Goal: Task Accomplishment & Management: Use online tool/utility

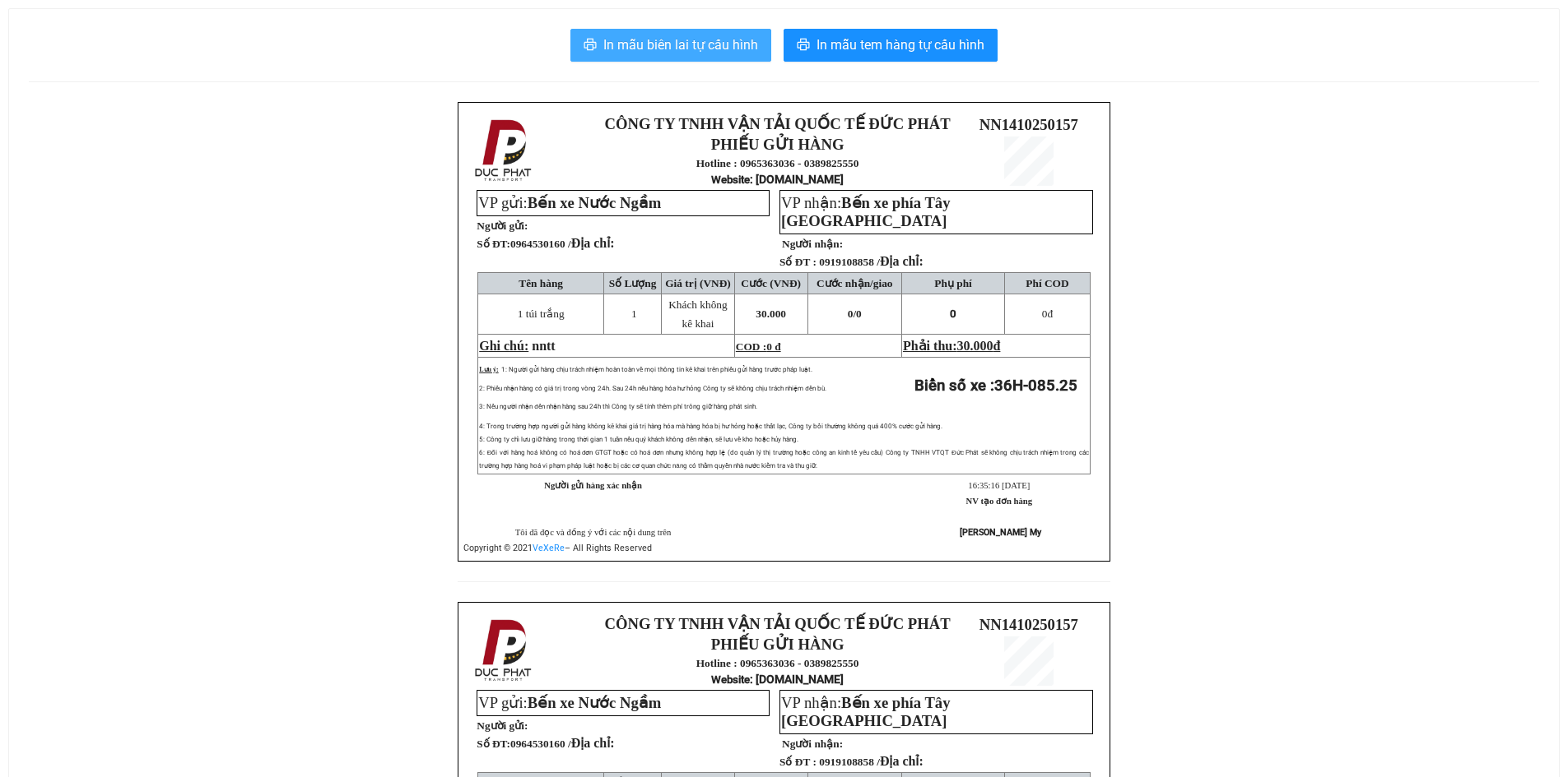
click at [673, 56] on button "In mẫu biên lai tự cấu hình" at bounding box center [670, 45] width 200 height 33
click at [1526, 87] on div "In mẫu biên lai tự cấu hình In mẫu tem hàng tự cấu hình CÔNG TY TNHH VẬN TẢI QU…" at bounding box center [784, 565] width 1550 height 1113
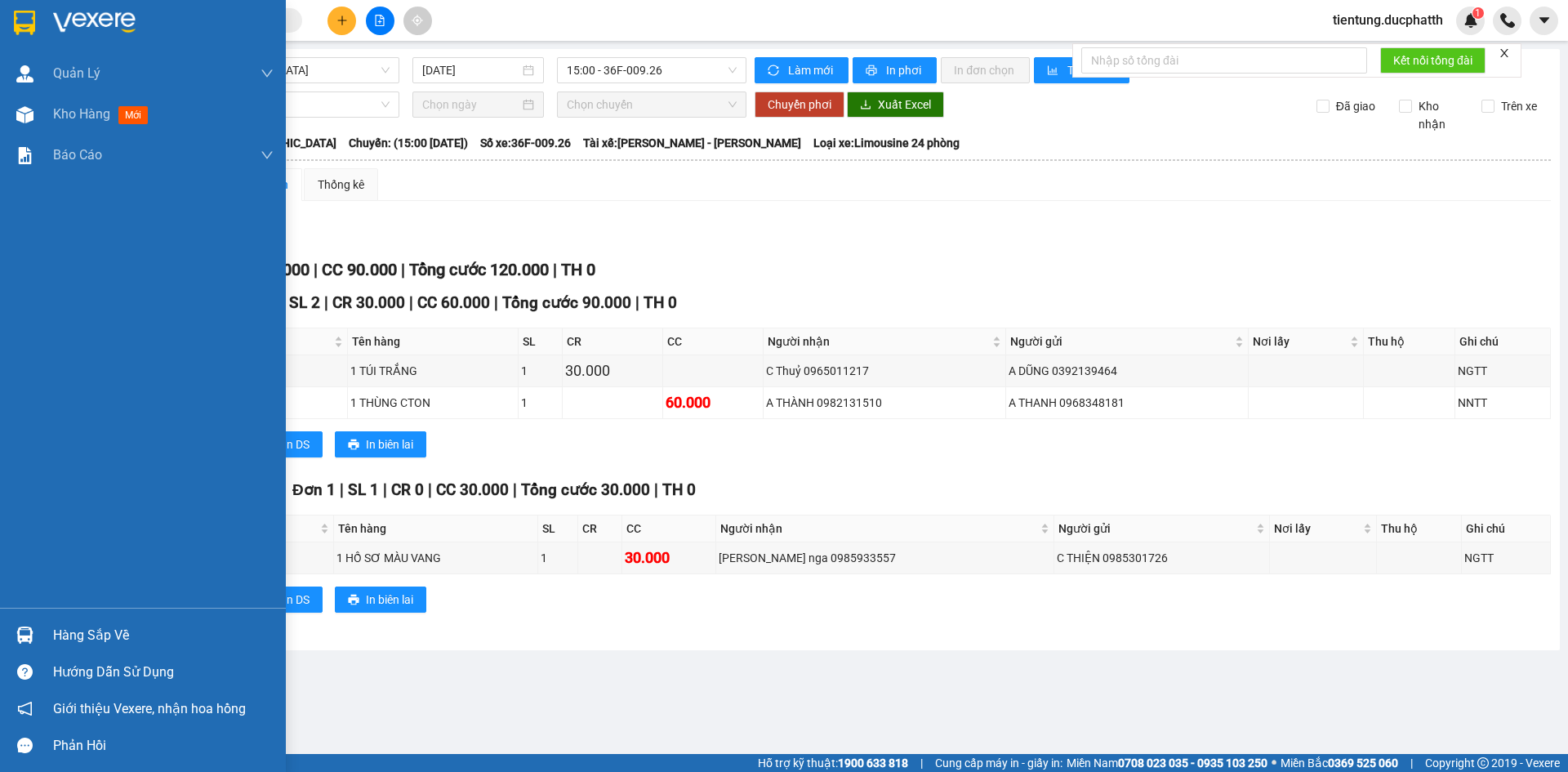
click at [47, 632] on div "Hàng sắp về" at bounding box center [143, 635] width 286 height 37
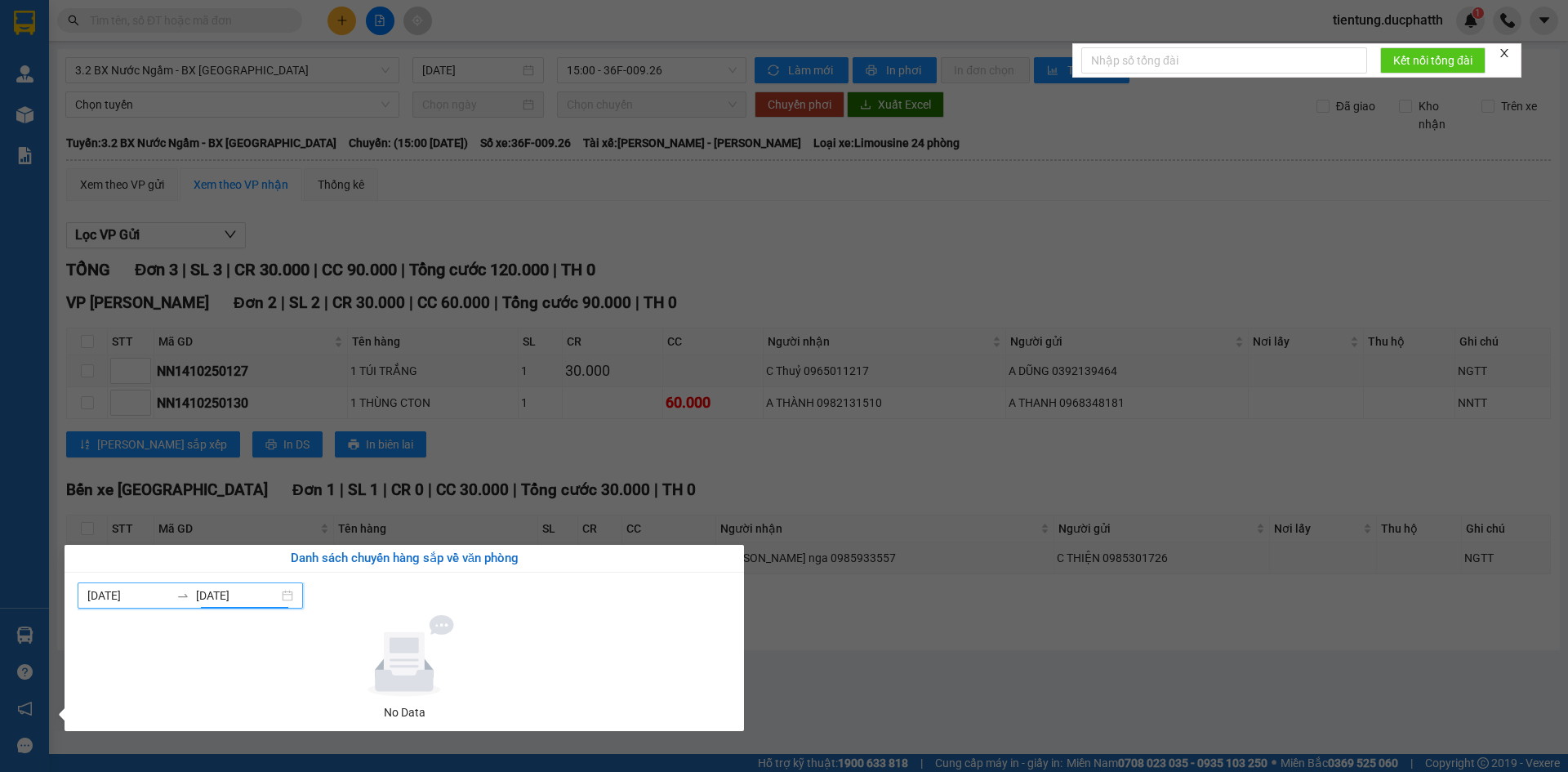
click at [270, 600] on input "[DATE]" at bounding box center [238, 595] width 83 height 18
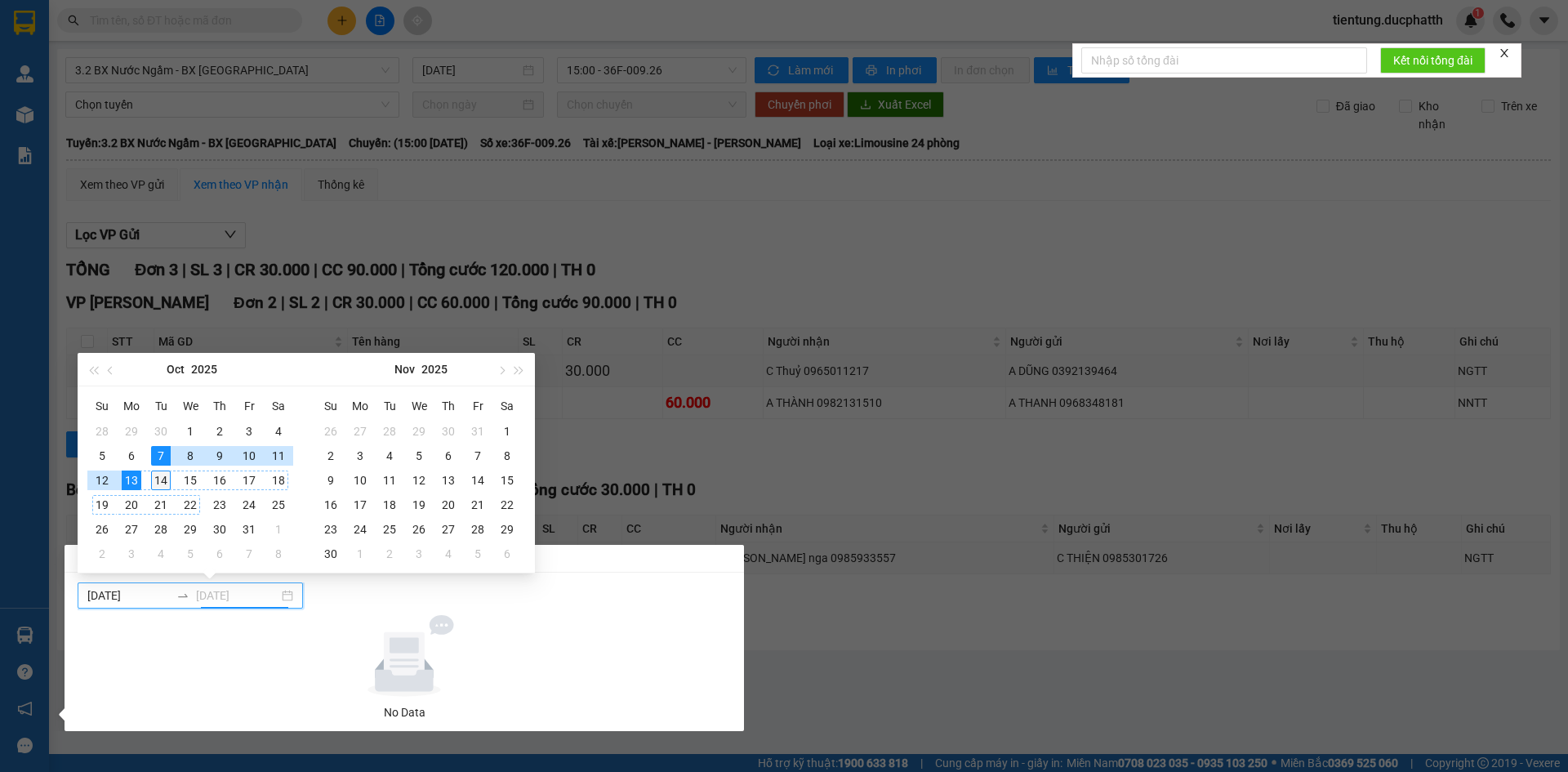
type input "[DATE]"
click at [163, 480] on div "14" at bounding box center [160, 480] width 20 height 20
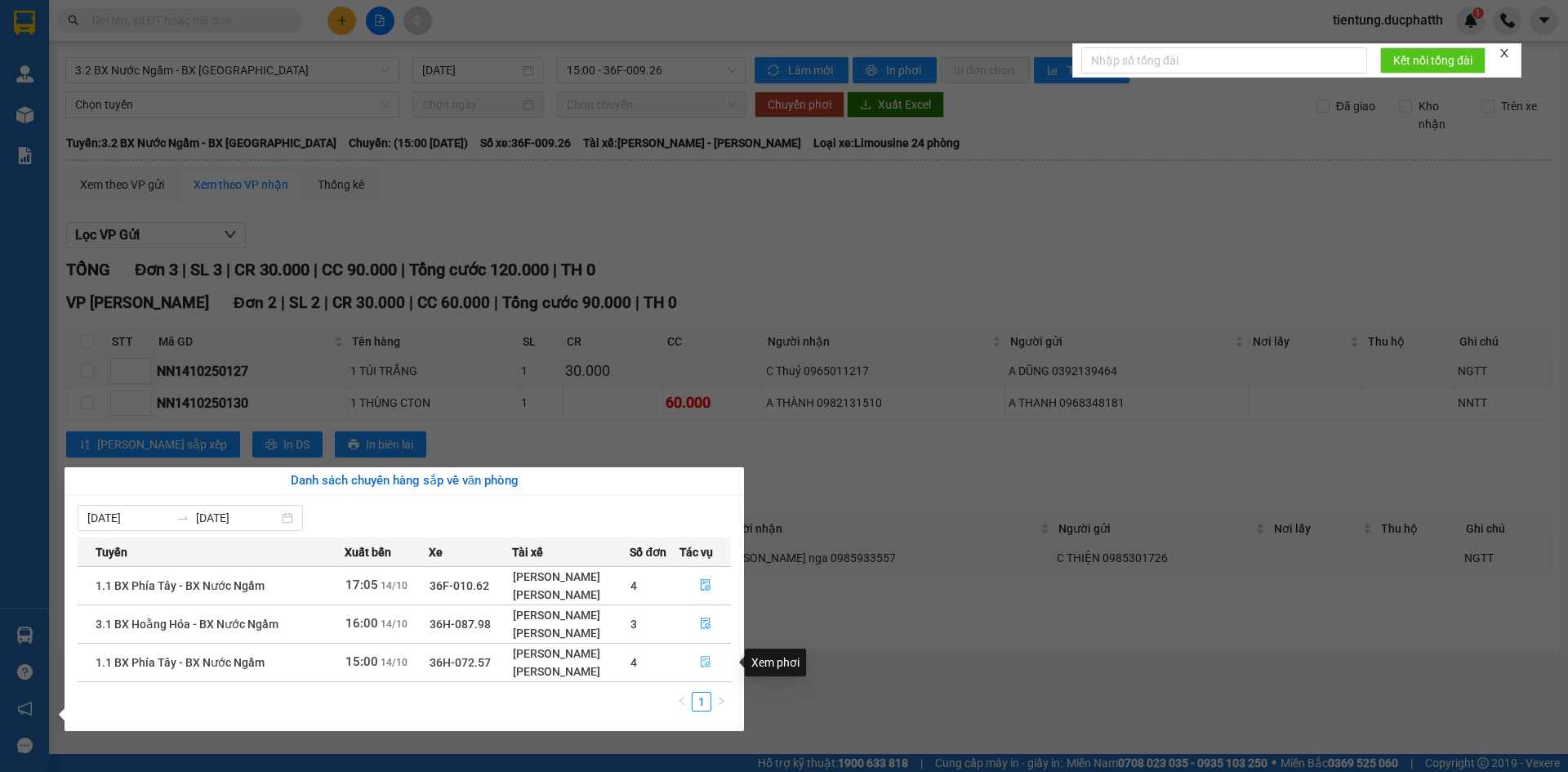
click at [710, 664] on icon "file-done" at bounding box center [705, 662] width 9 height 11
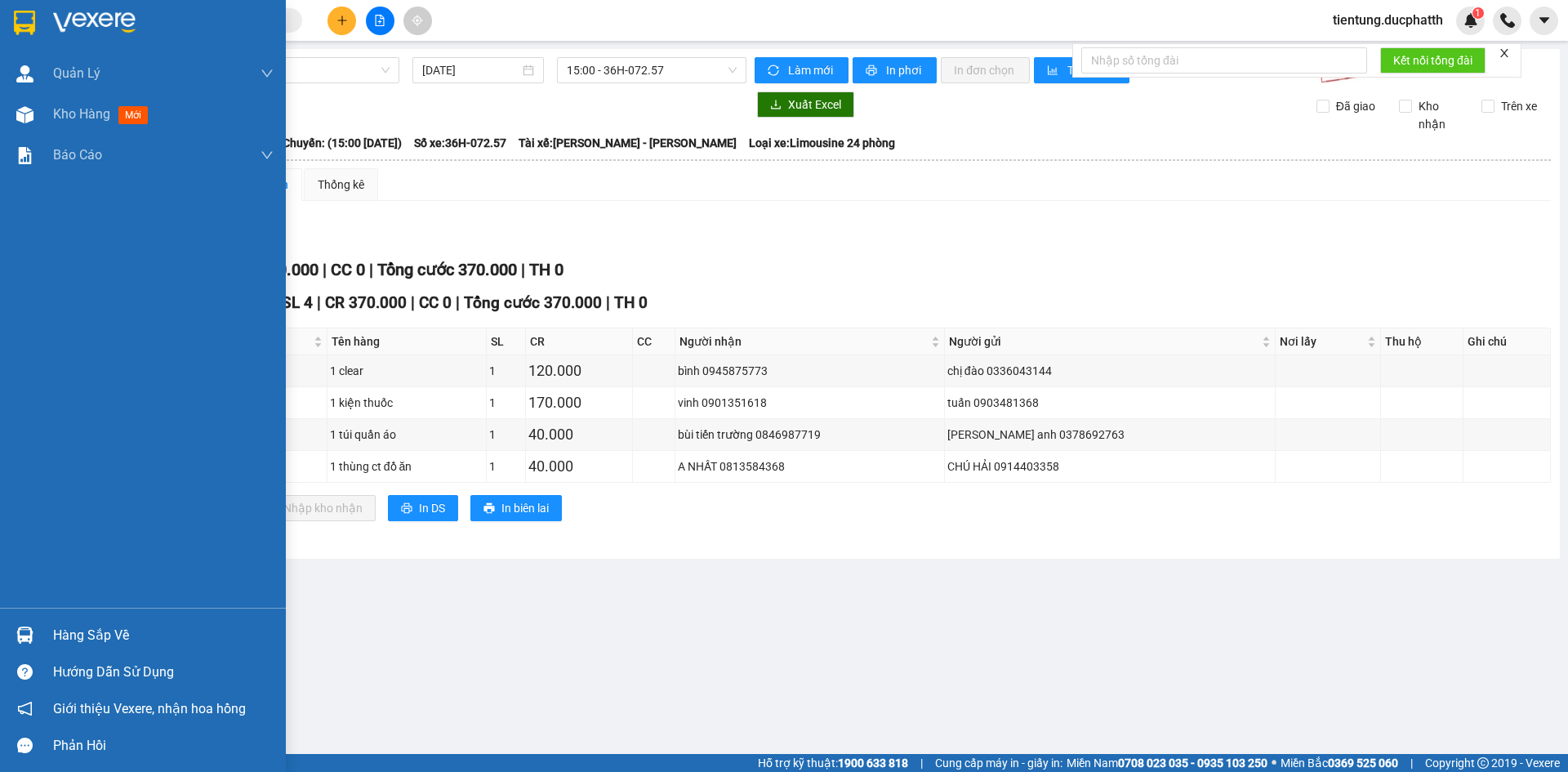
click at [102, 636] on div "Hàng sắp về" at bounding box center [164, 636] width 220 height 24
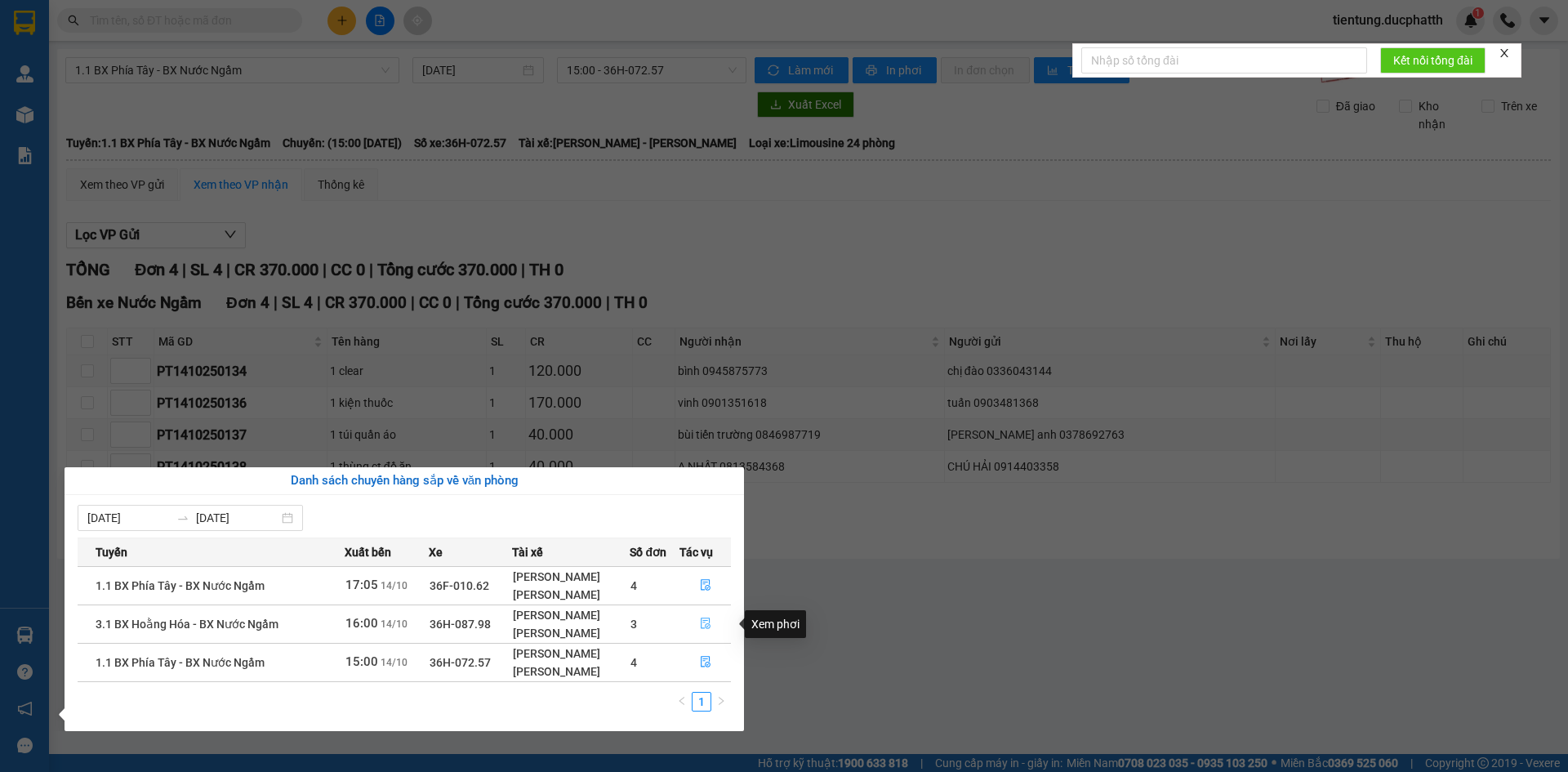
click at [705, 633] on button "button" at bounding box center [705, 624] width 51 height 26
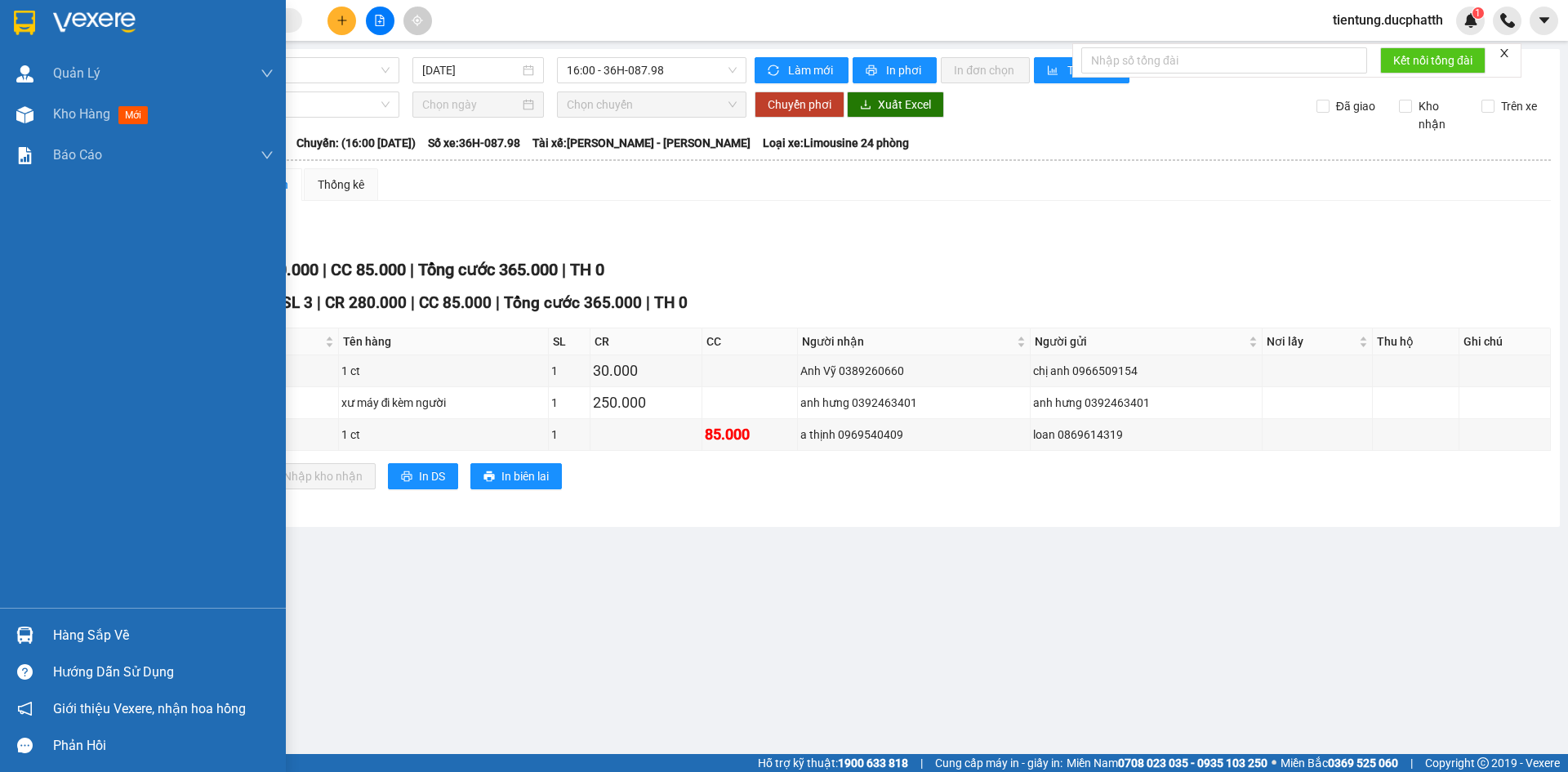
click at [102, 638] on div "Hàng sắp về" at bounding box center [164, 636] width 220 height 24
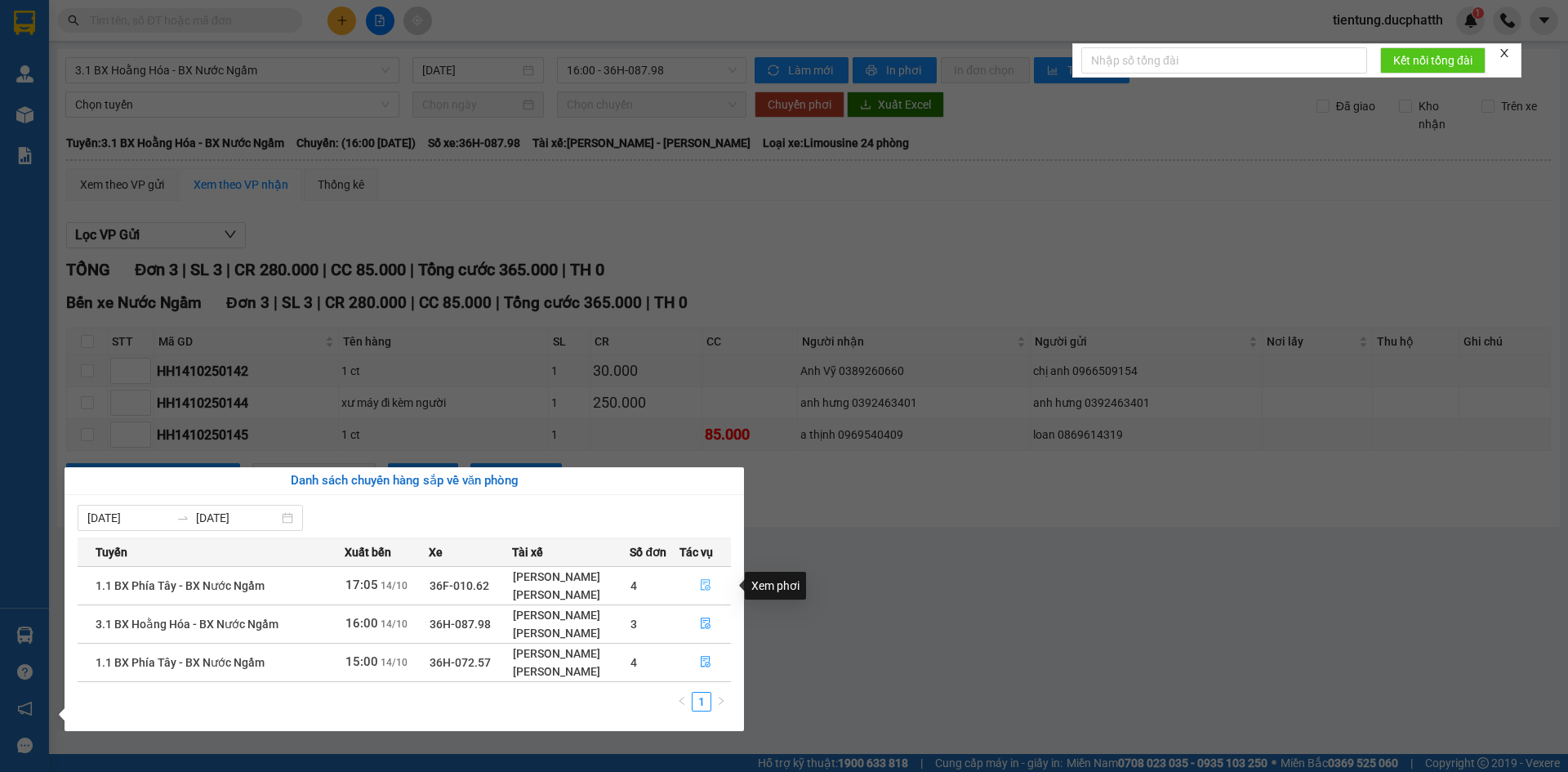
click at [703, 582] on icon "file-done" at bounding box center [705, 585] width 9 height 11
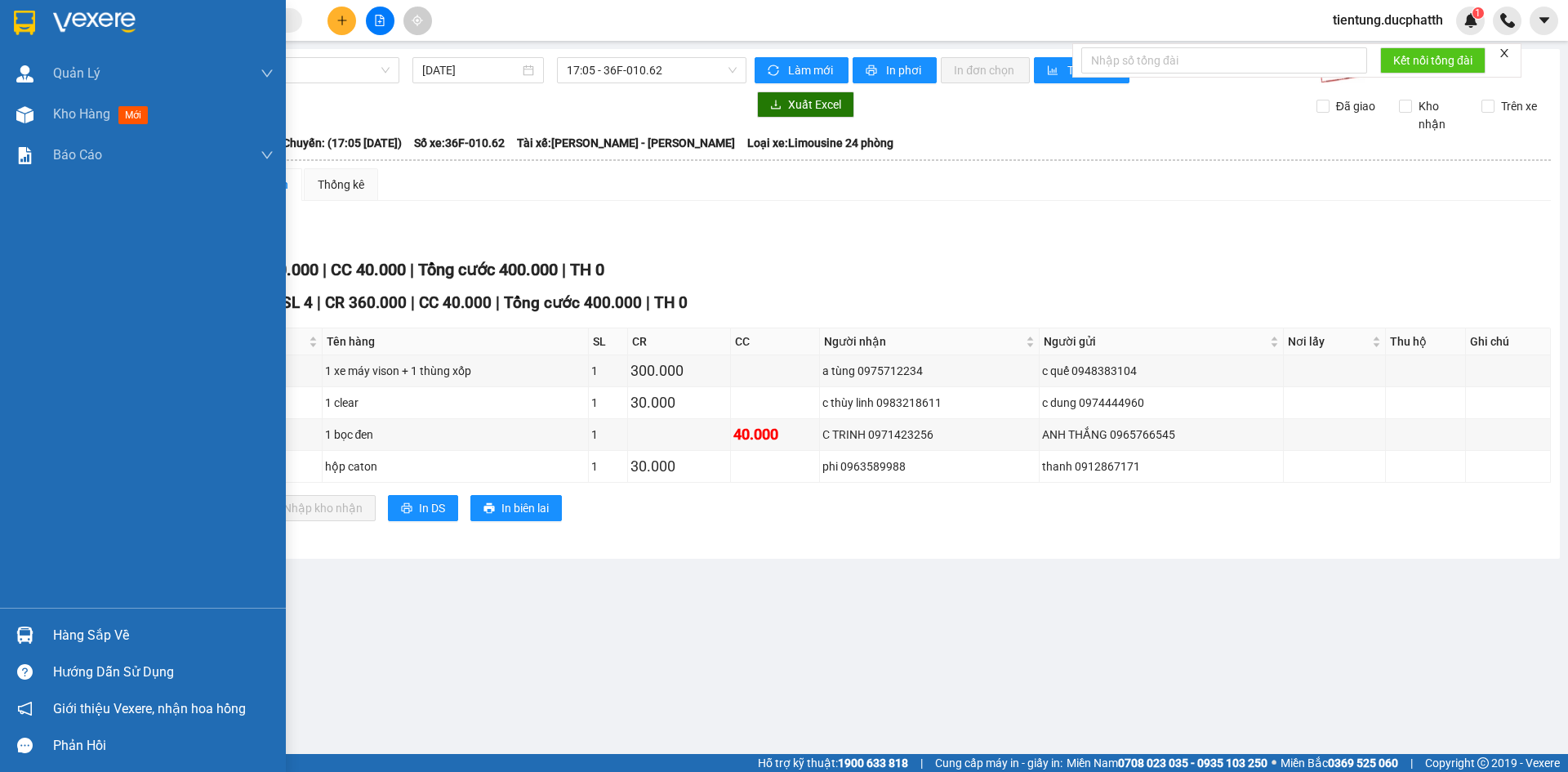
click at [130, 635] on div "Hàng sắp về" at bounding box center [164, 636] width 220 height 24
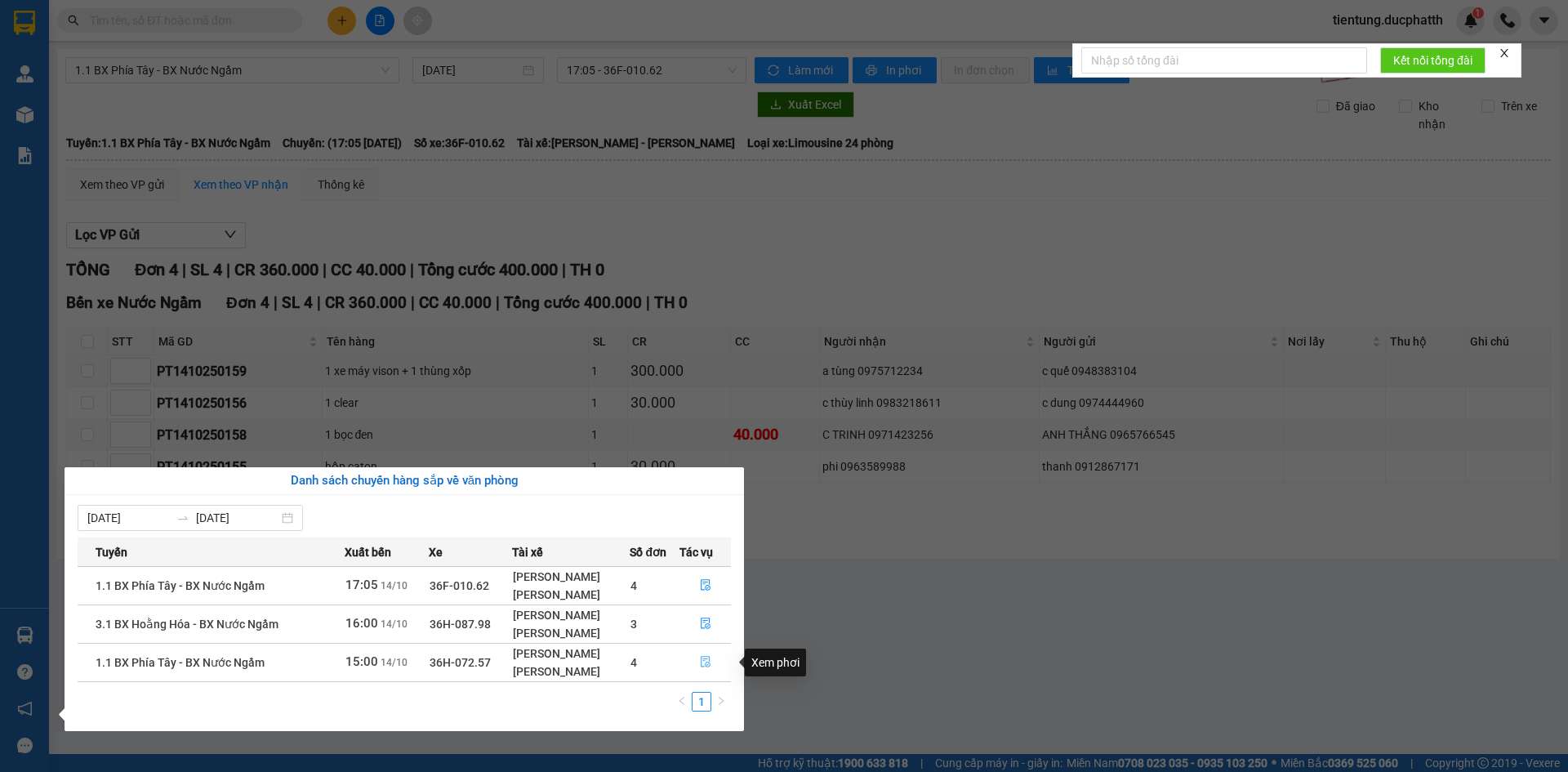
click at [708, 656] on icon "file-done" at bounding box center [705, 661] width 11 height 11
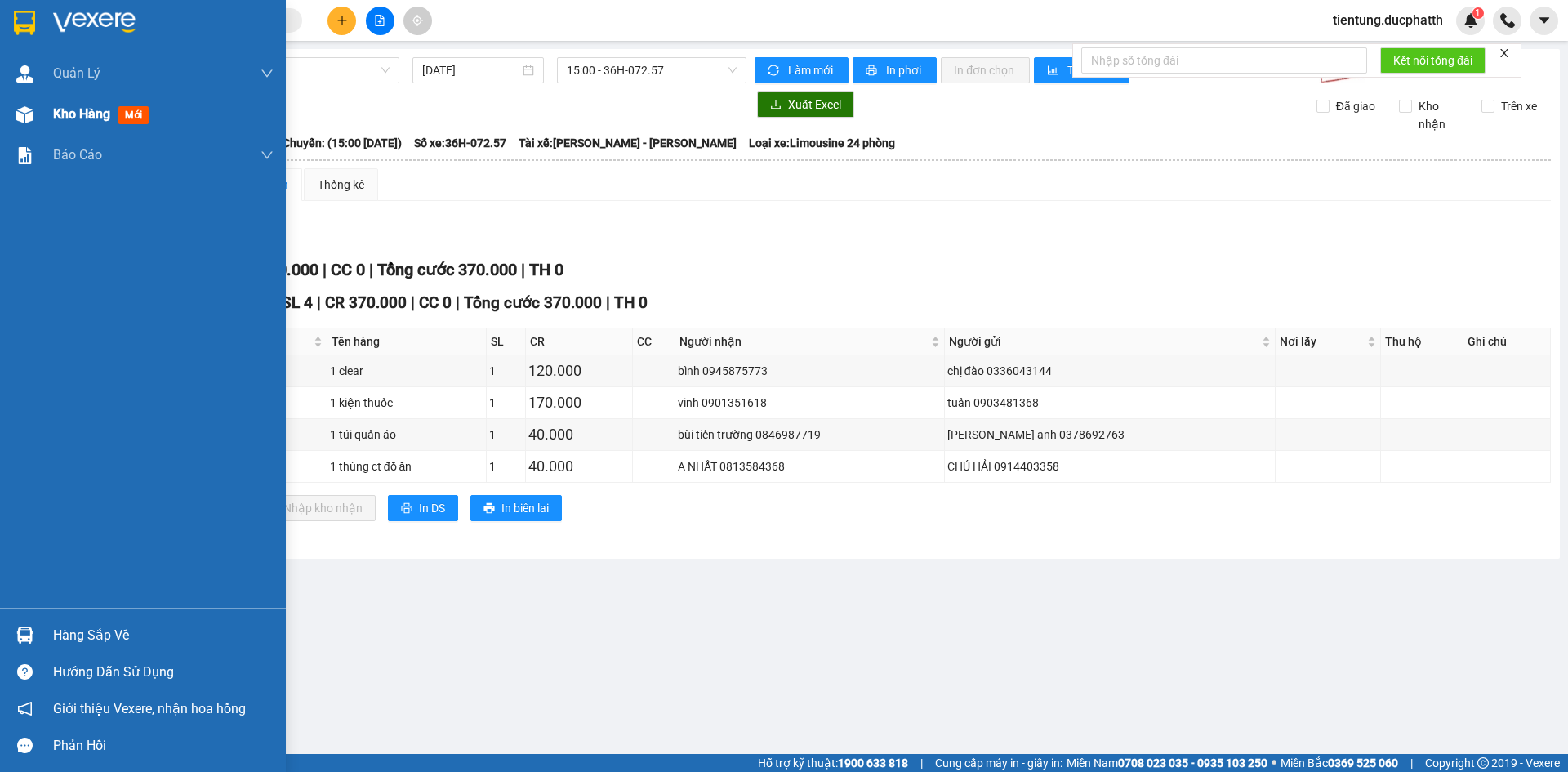
click at [60, 106] on span "Kho hàng" at bounding box center [82, 114] width 57 height 16
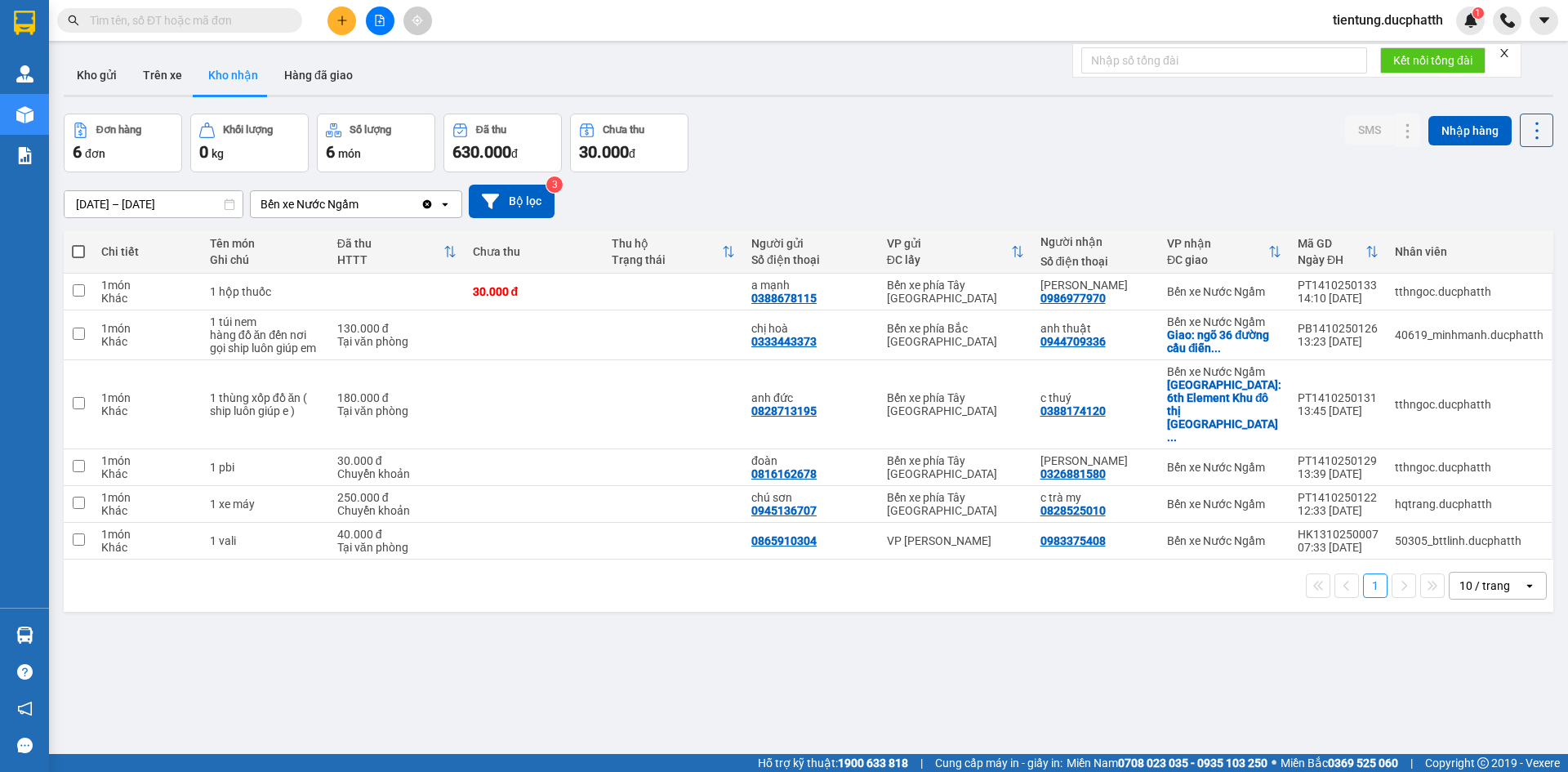
click at [846, 159] on div "Đơn hàng 6 đơn Khối lượng 0 kg Số lượng 6 món Đã thu 630.000 đ Chưa thu 30.000 …" at bounding box center [809, 143] width 1490 height 59
click at [383, 23] on icon "file-add" at bounding box center [379, 20] width 11 height 11
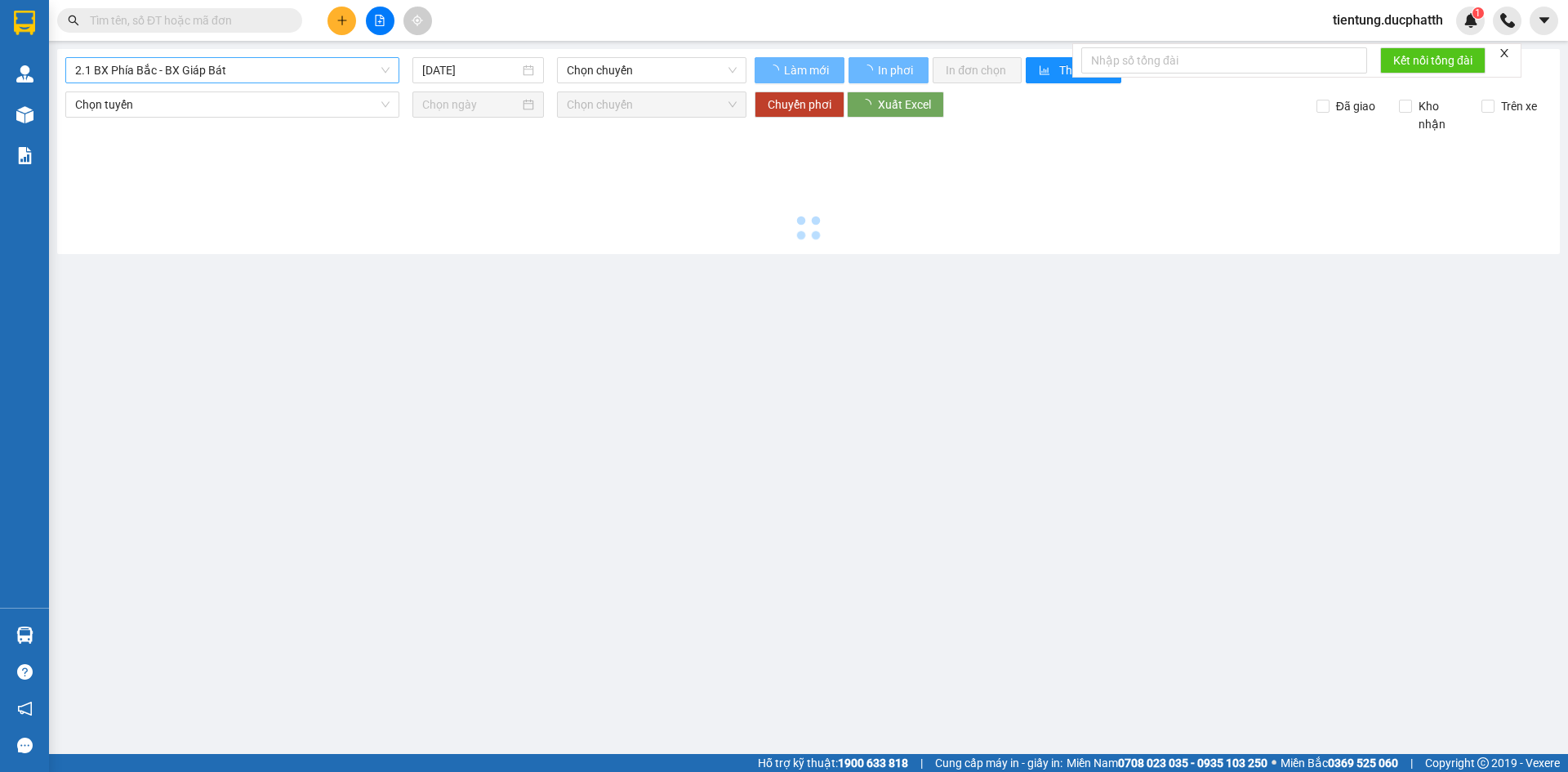
click at [283, 80] on span "2.1 BX Phía Bắc - BX Giáp Bát" at bounding box center [232, 70] width 314 height 24
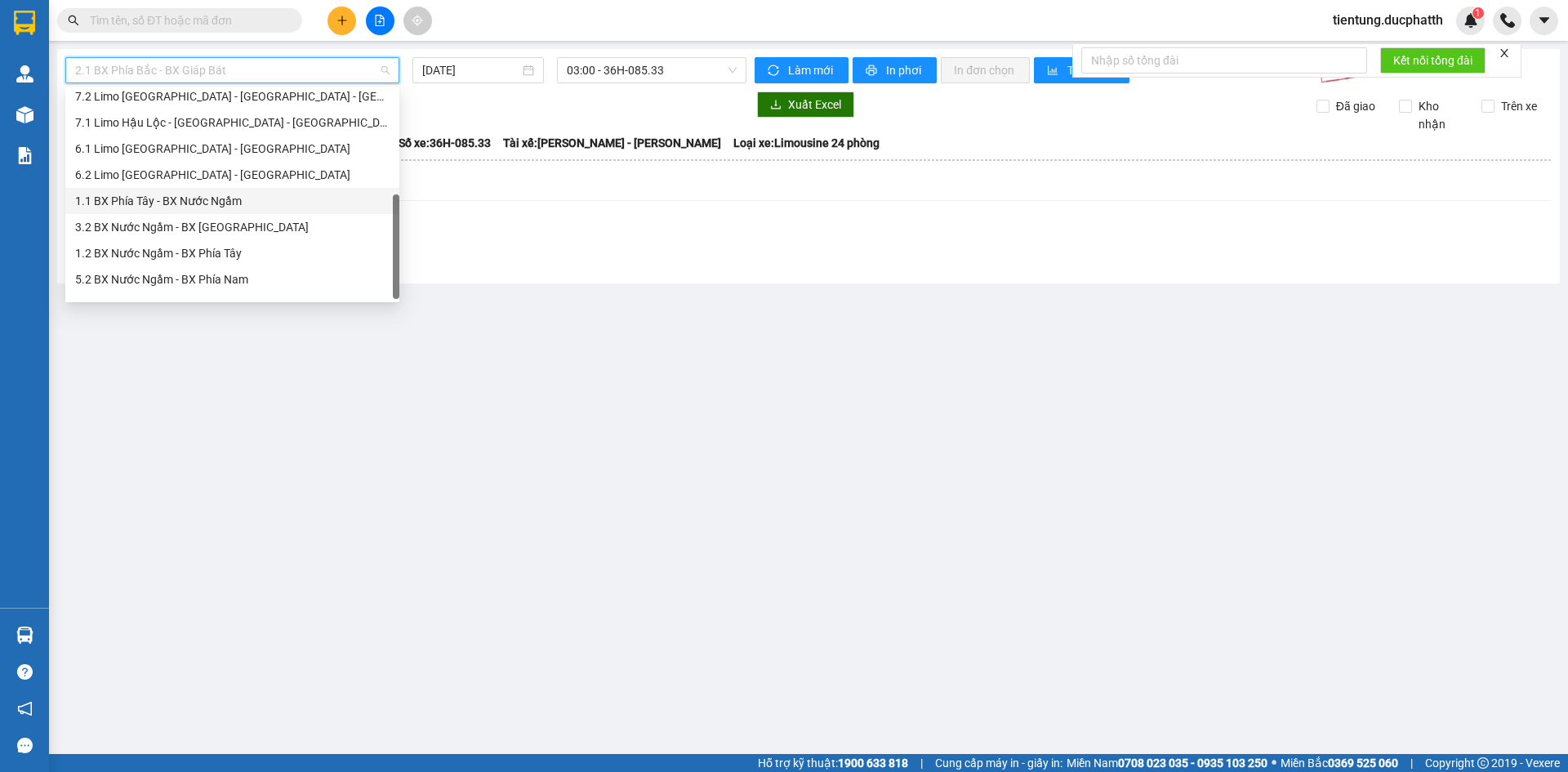
scroll to position [183, 0]
click at [256, 237] on div "1.2 BX Nước Ngầm - BX Phía Tây" at bounding box center [232, 233] width 314 height 18
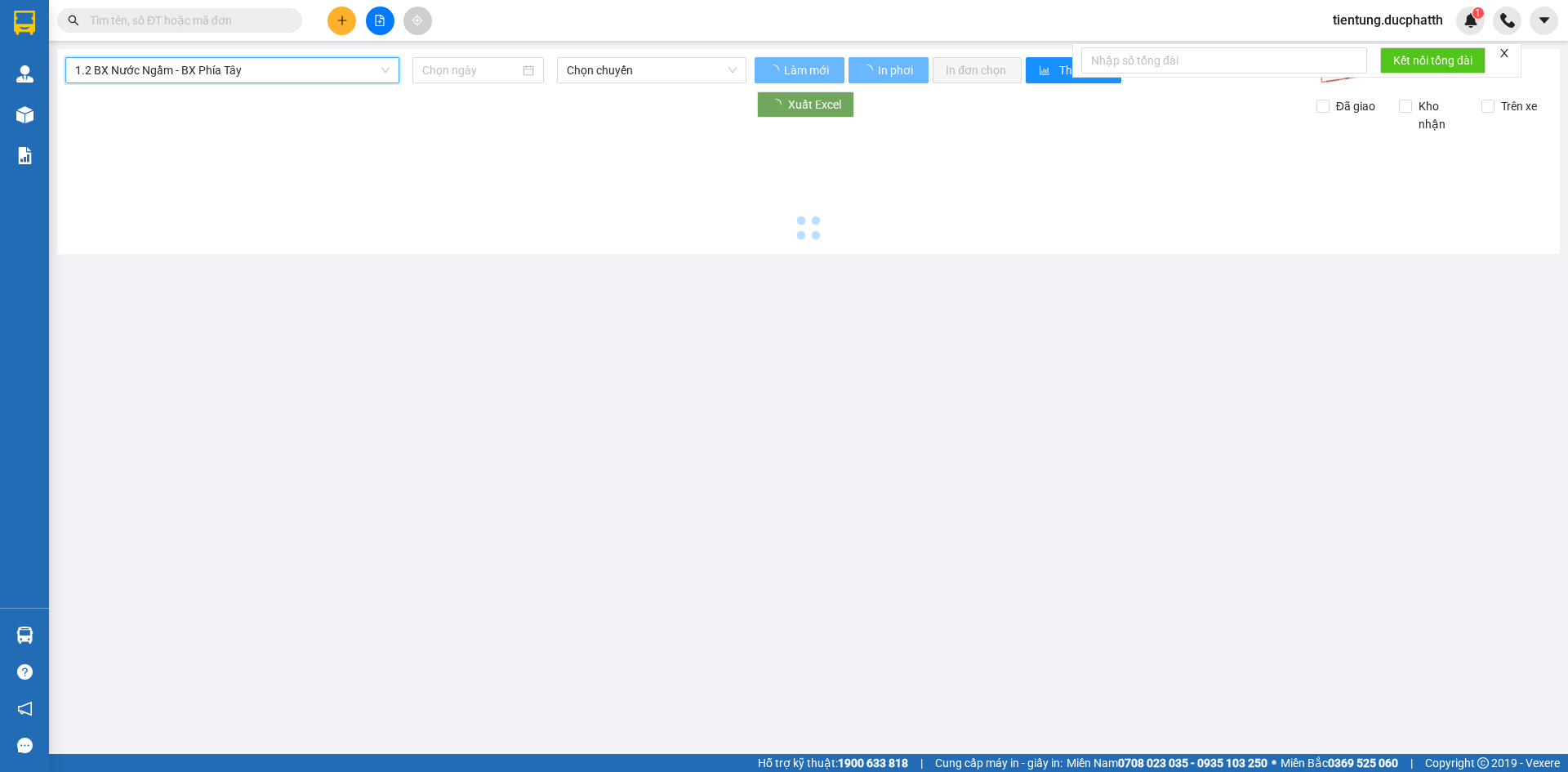
type input "14/10/2025"
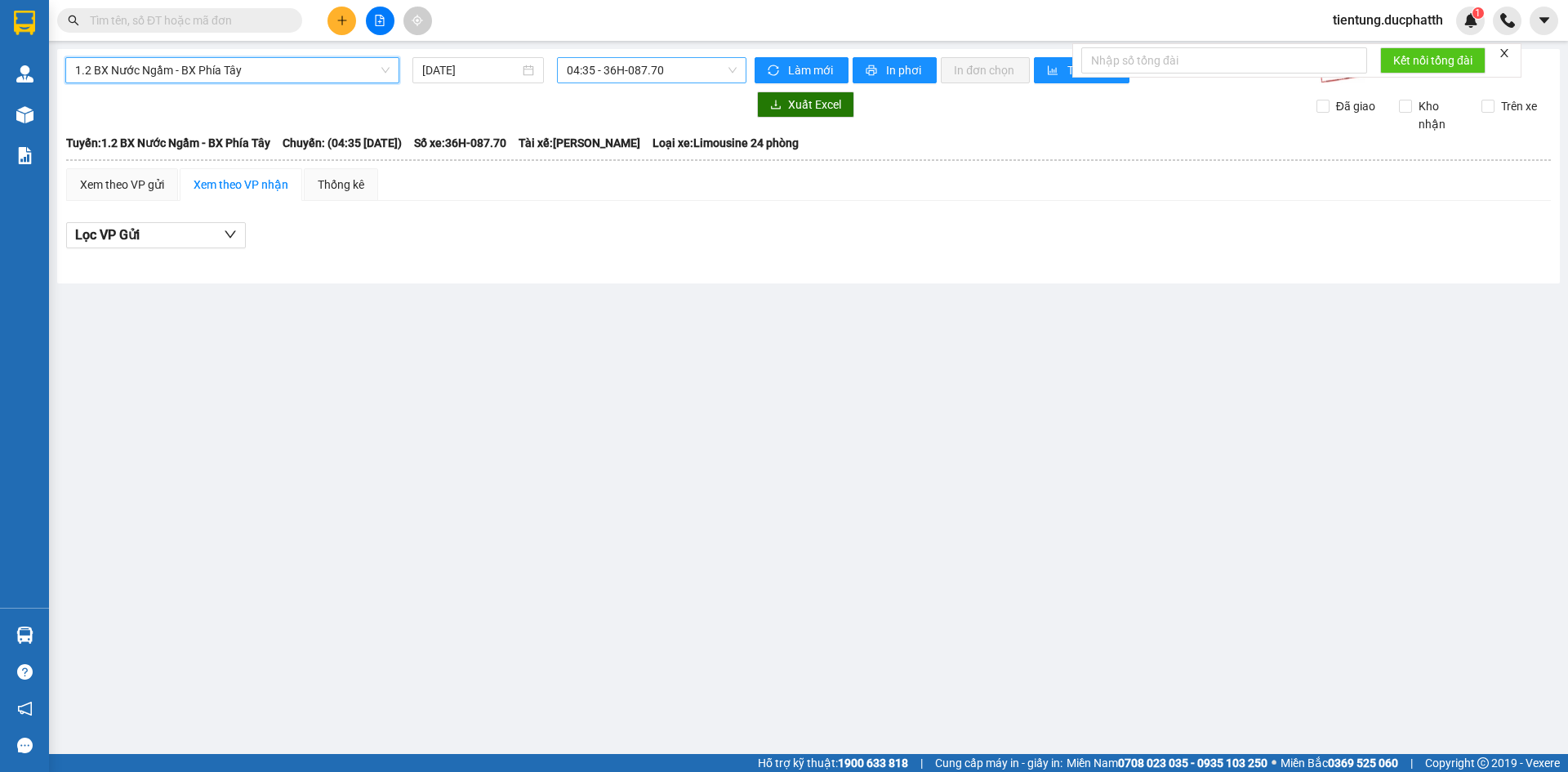
click at [647, 69] on span "04:35 - 36H-087.70" at bounding box center [651, 70] width 170 height 24
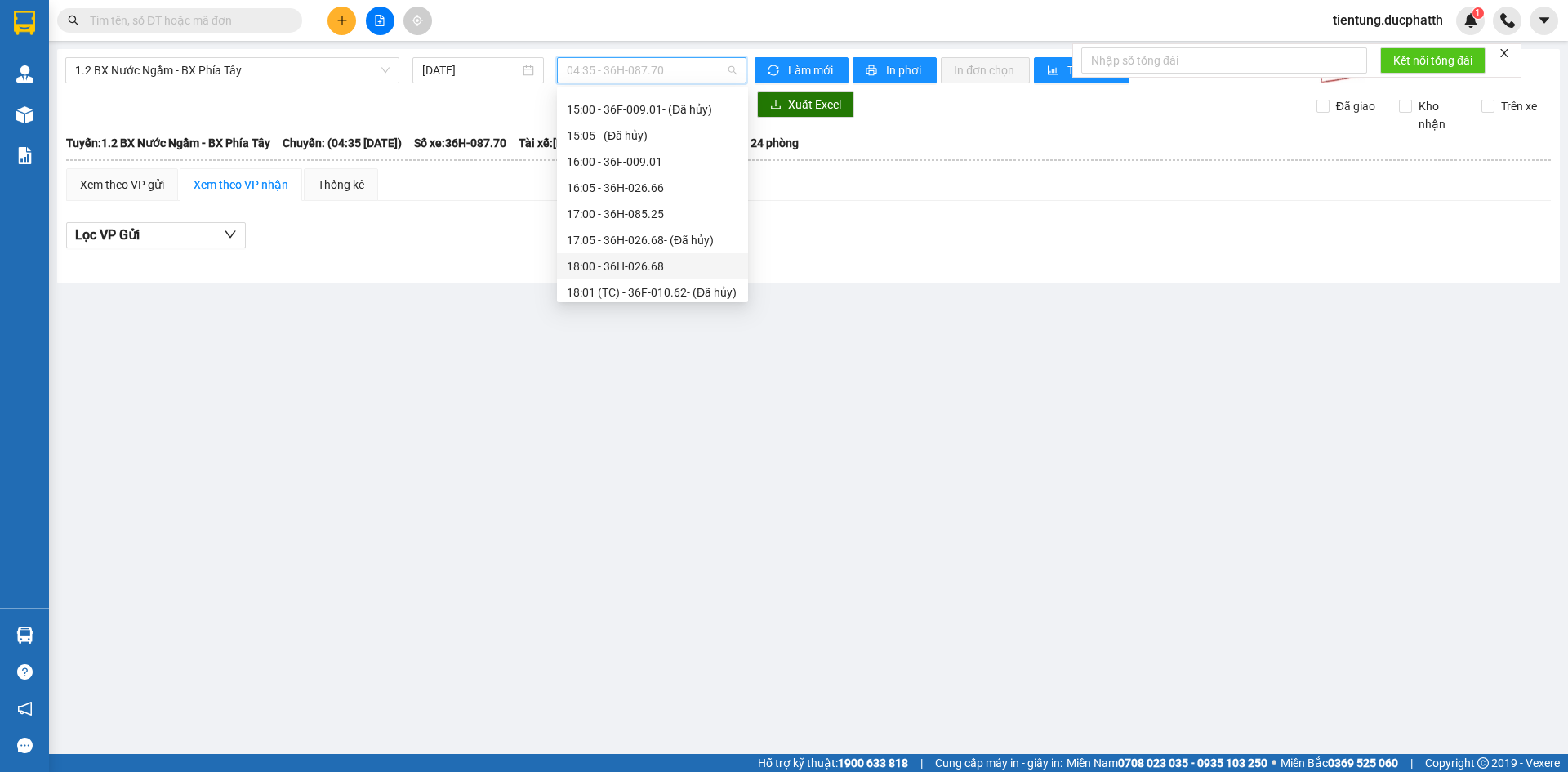
scroll to position [572, 0]
click at [668, 188] on div "18:00 - 36H-026.68" at bounding box center [652, 184] width 171 height 18
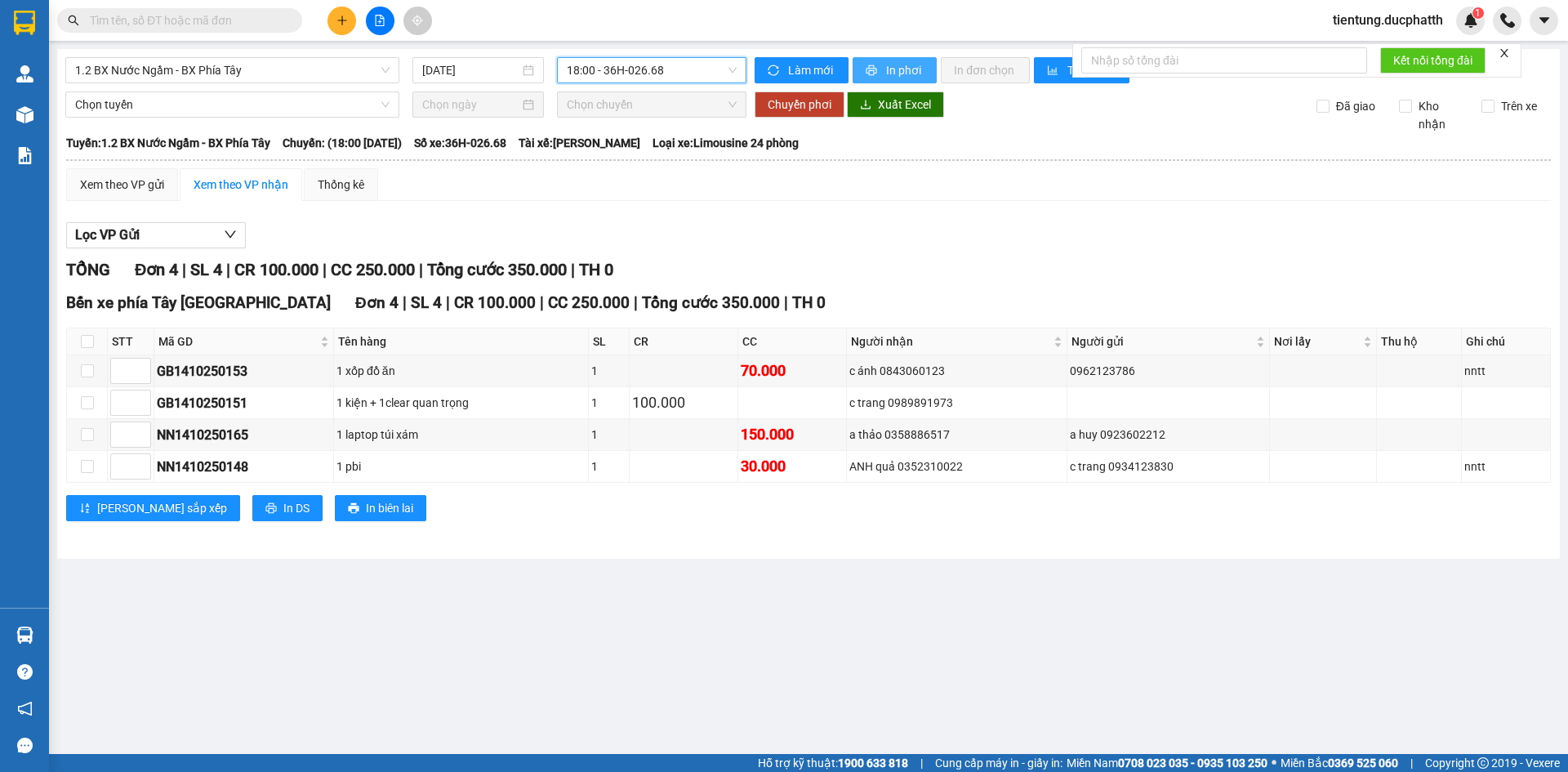
click at [892, 70] on span "In phơi" at bounding box center [905, 70] width 38 height 18
